Goal: Task Accomplishment & Management: Use online tool/utility

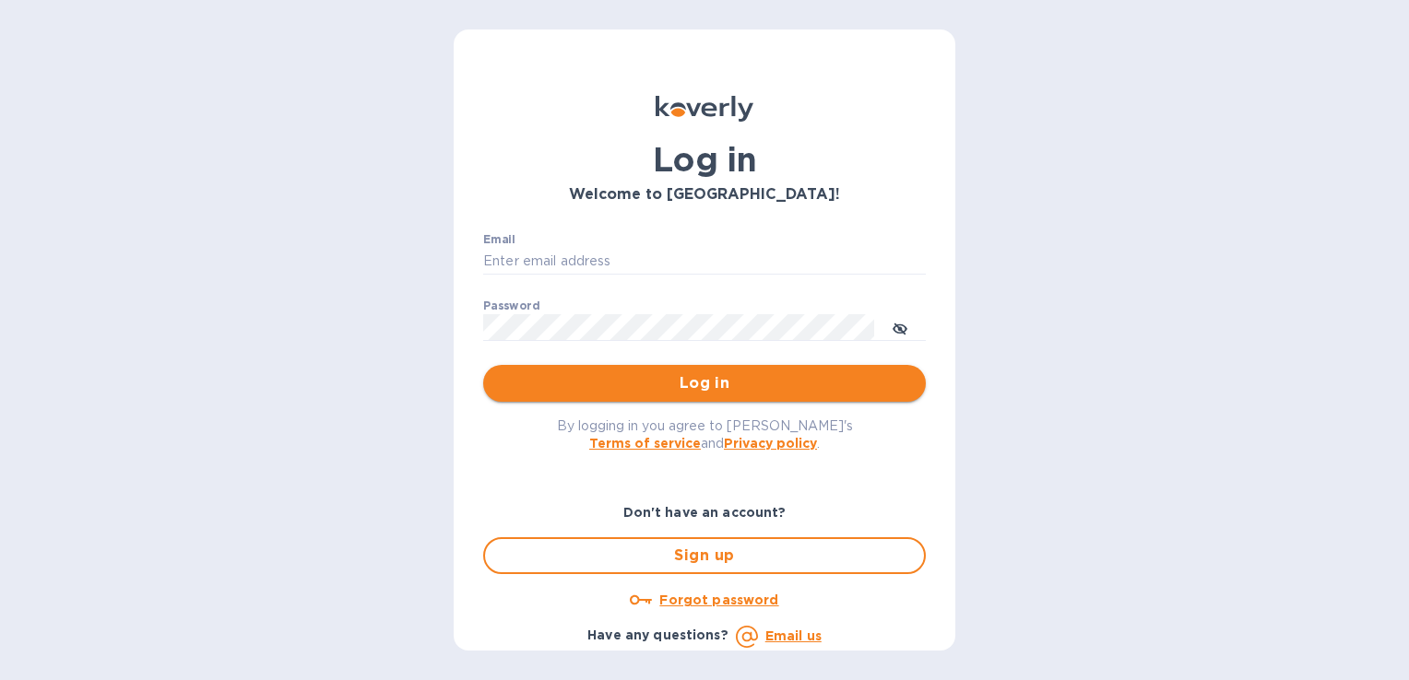
type input "amanda@ecomseating.com"
click at [741, 379] on span "Log in" at bounding box center [704, 383] width 413 height 22
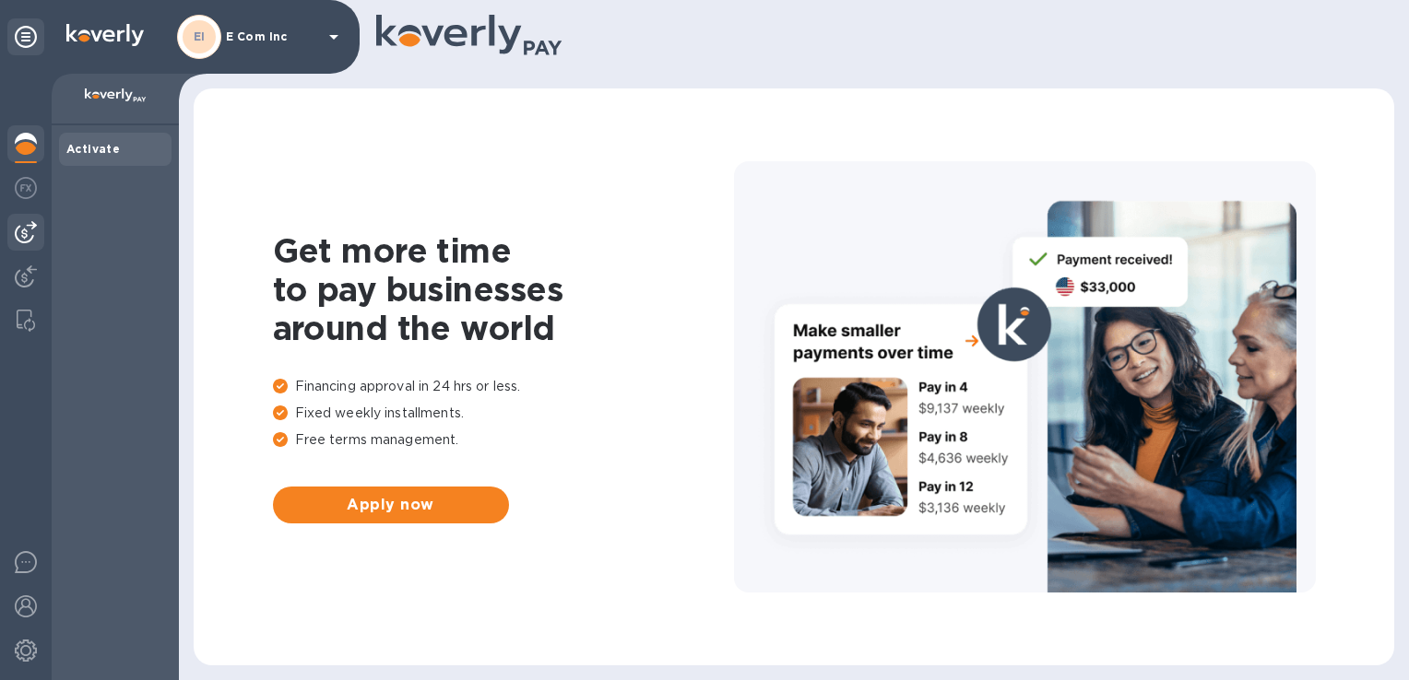
click at [26, 232] on img at bounding box center [26, 232] width 22 height 22
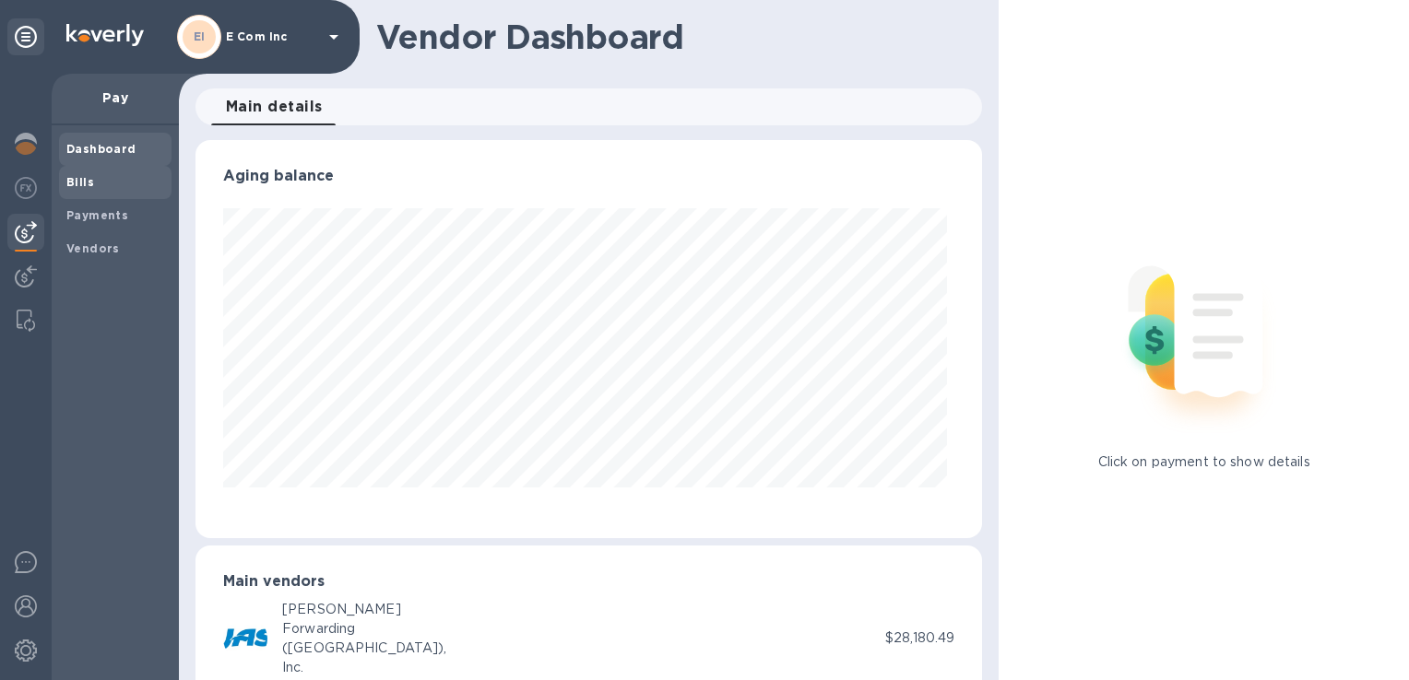
scroll to position [398, 778]
click at [84, 178] on b "Bills" at bounding box center [80, 182] width 28 height 14
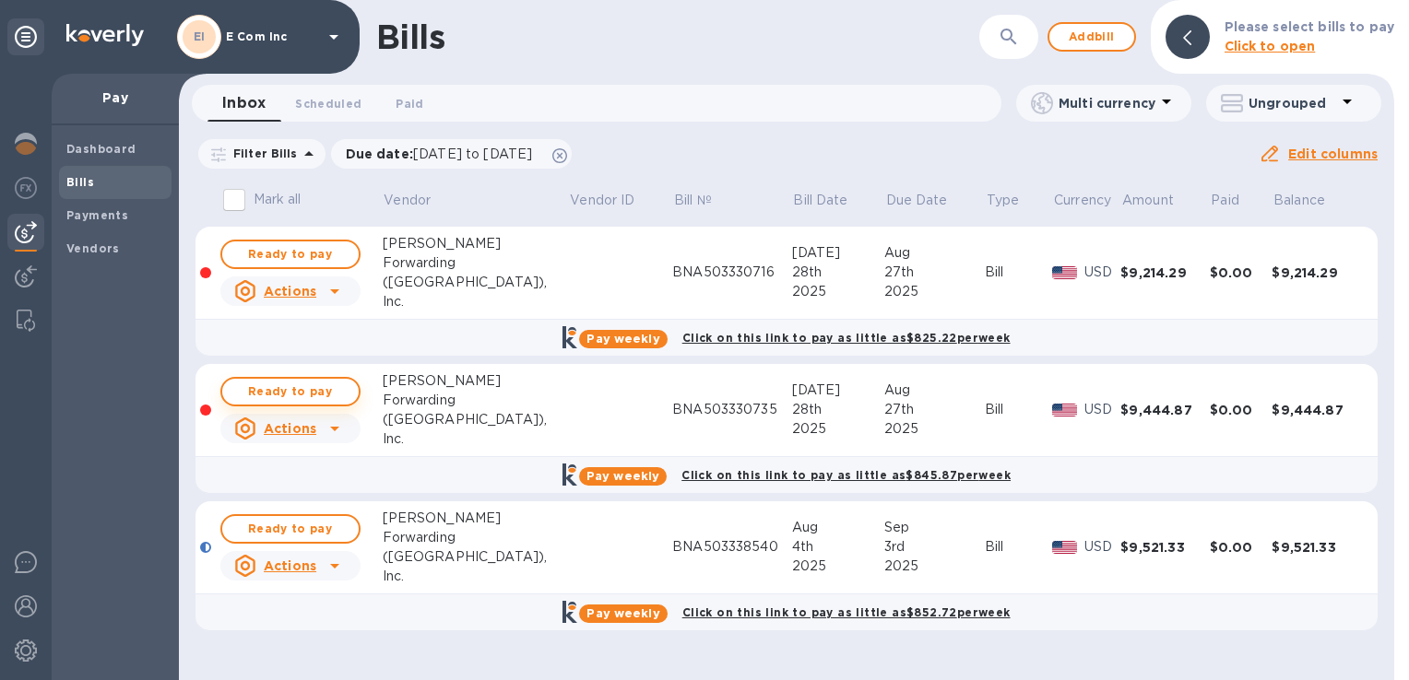
click at [297, 393] on span "Ready to pay" at bounding box center [290, 392] width 107 height 22
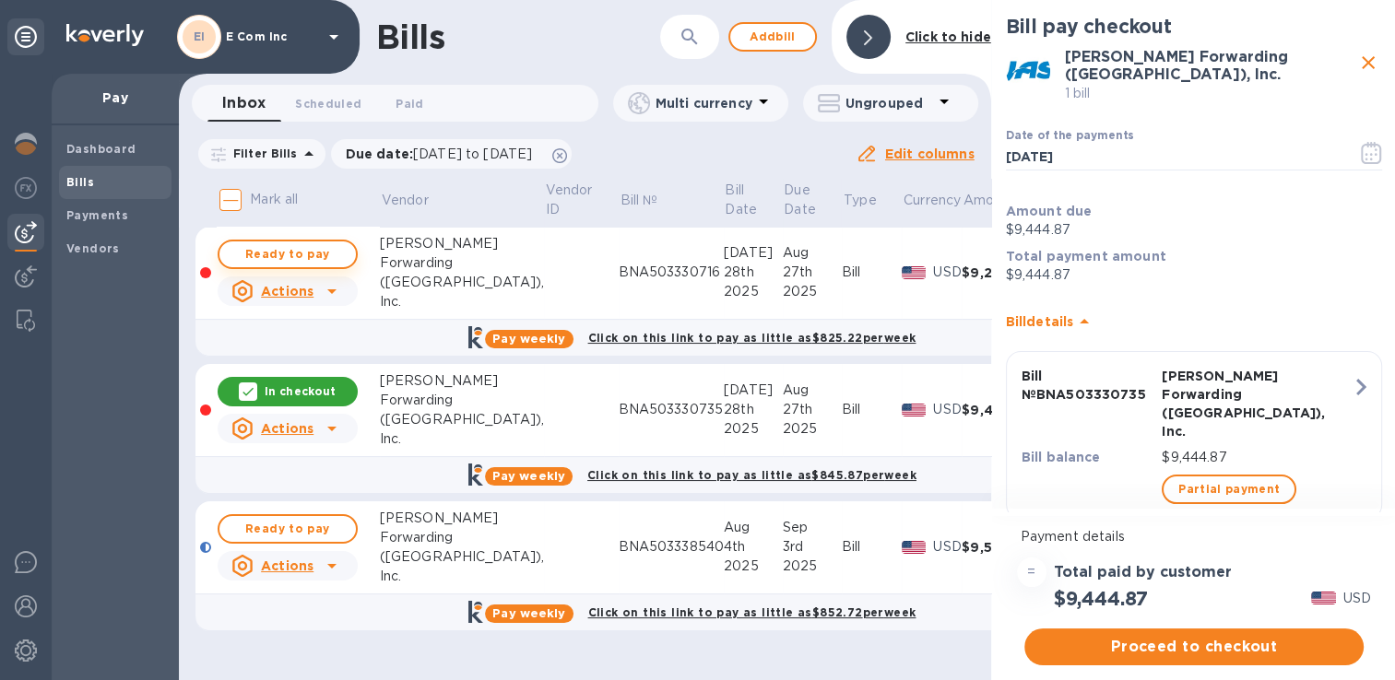
click at [322, 261] on span "Ready to pay" at bounding box center [287, 254] width 107 height 22
click at [1200, 651] on span "Proceed to checkout" at bounding box center [1194, 647] width 310 height 22
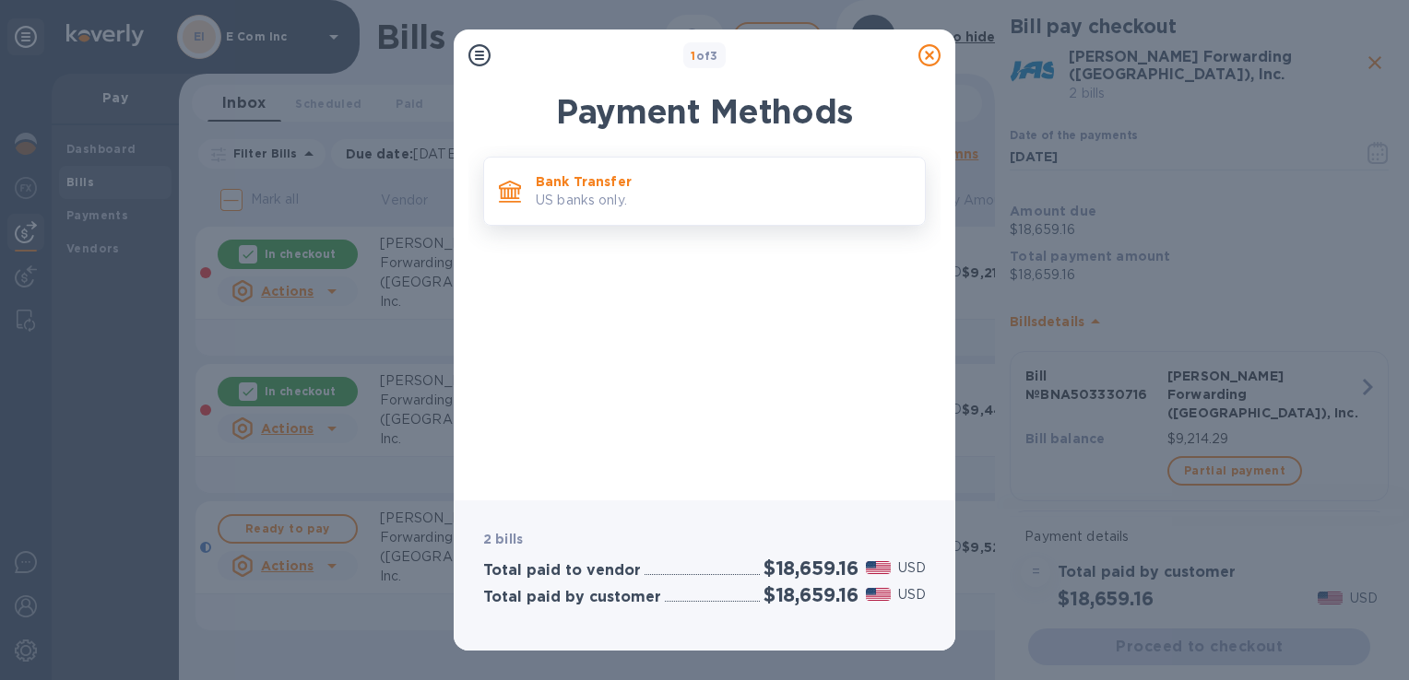
click at [742, 209] on p "US banks only." at bounding box center [723, 200] width 374 height 19
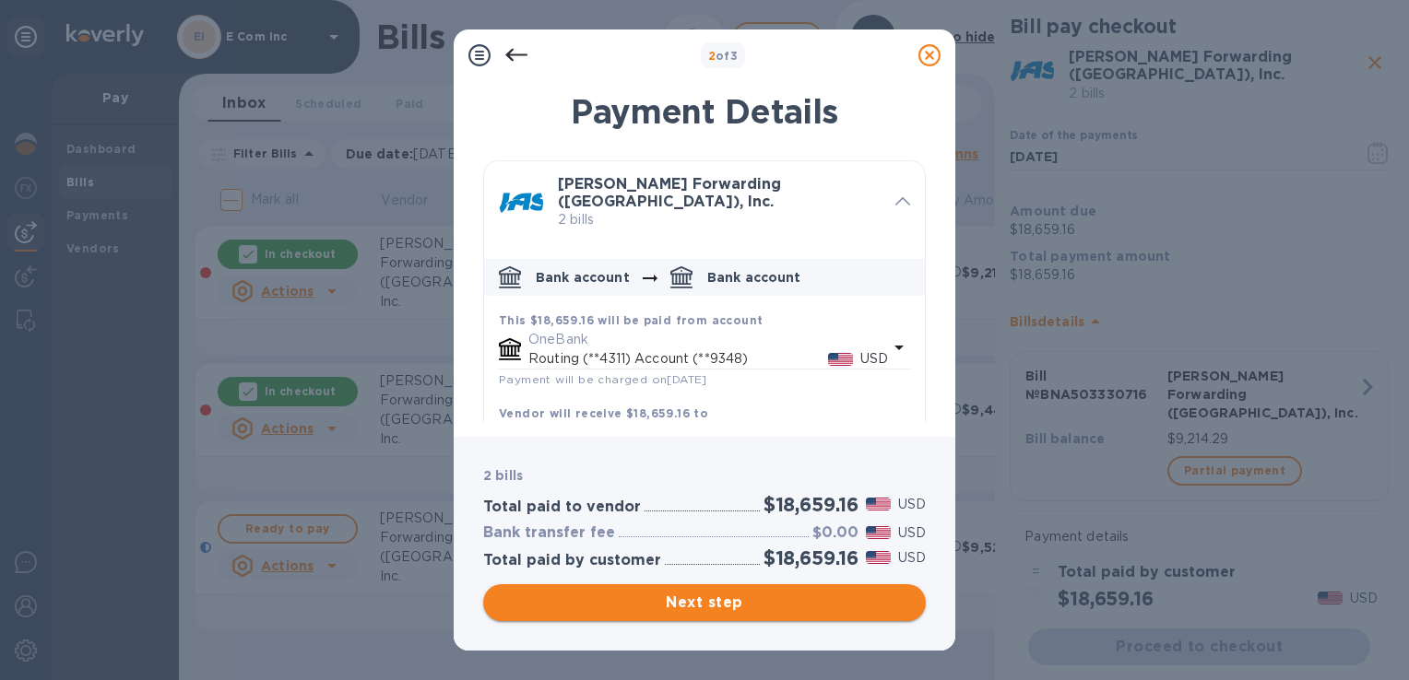
click at [785, 613] on span "Next step" at bounding box center [704, 603] width 413 height 22
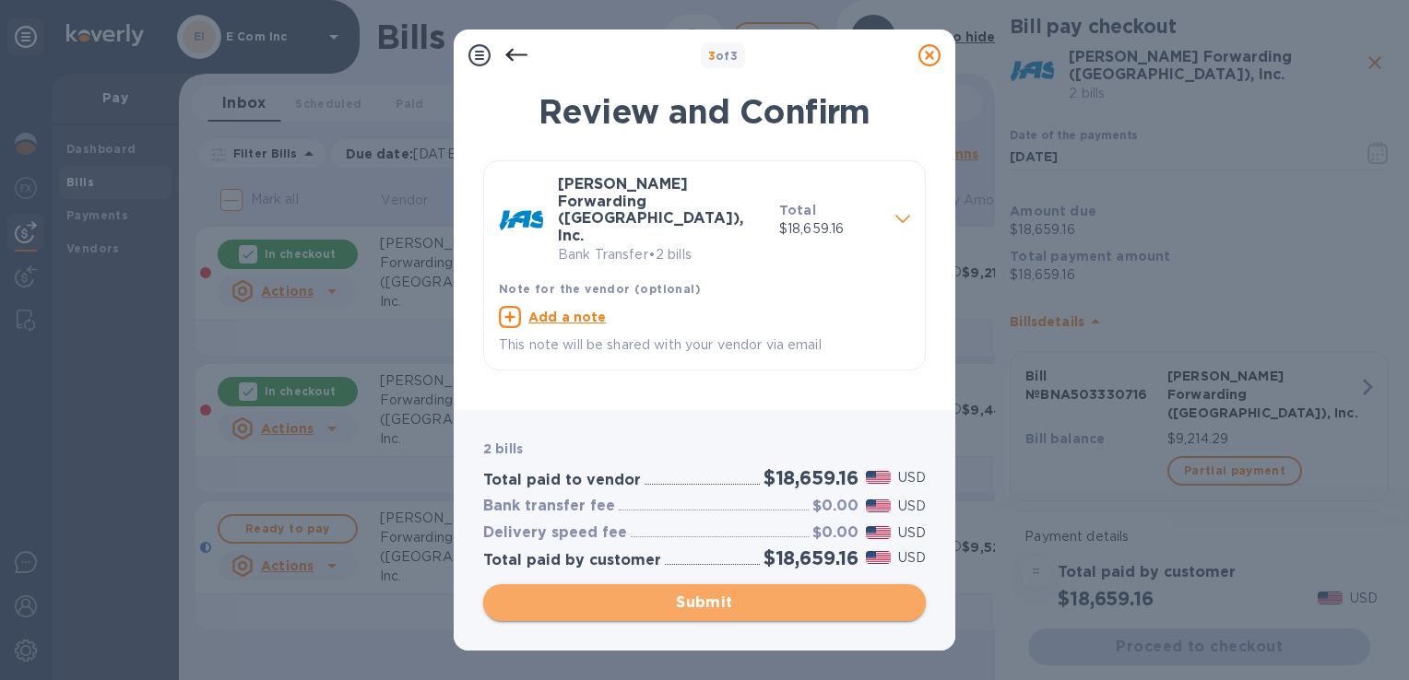
click at [785, 611] on span "Submit" at bounding box center [704, 603] width 413 height 22
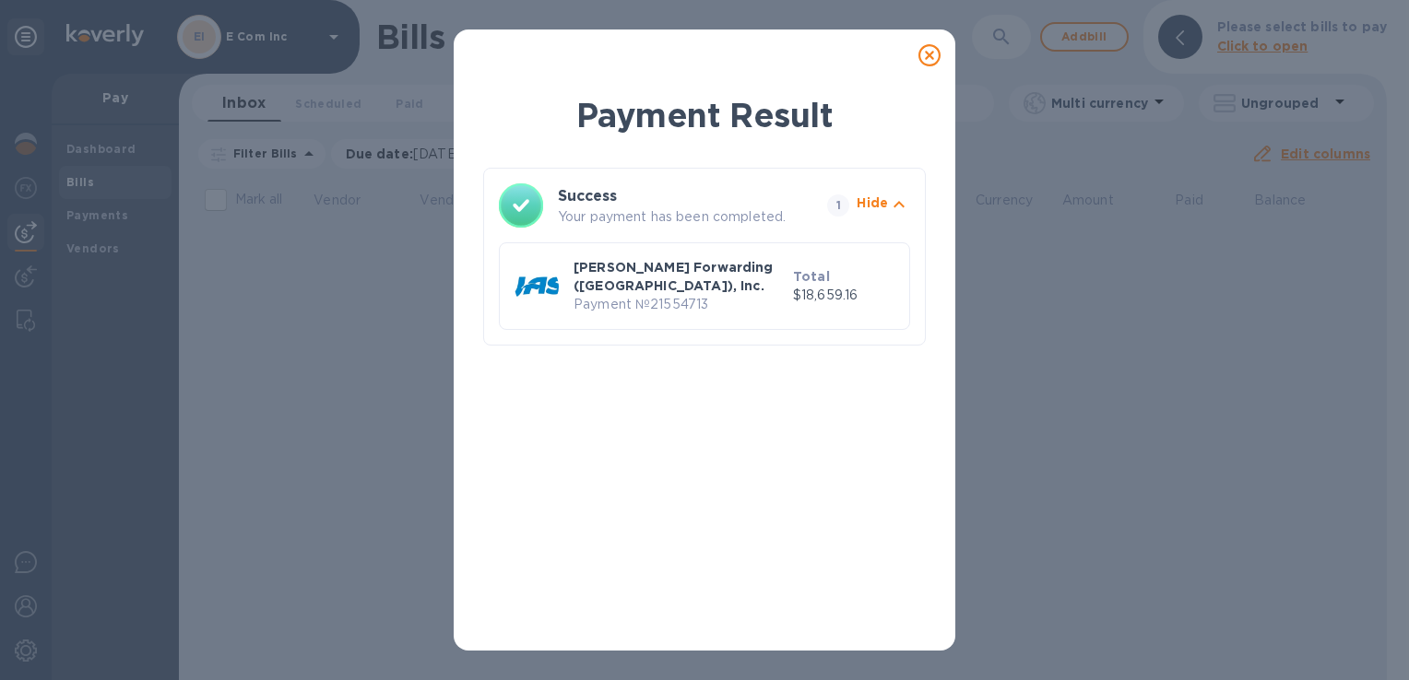
click at [655, 295] on p "Payment № 21554713" at bounding box center [679, 304] width 212 height 19
copy p "21554713"
